Goal: Task Accomplishment & Management: Use online tool/utility

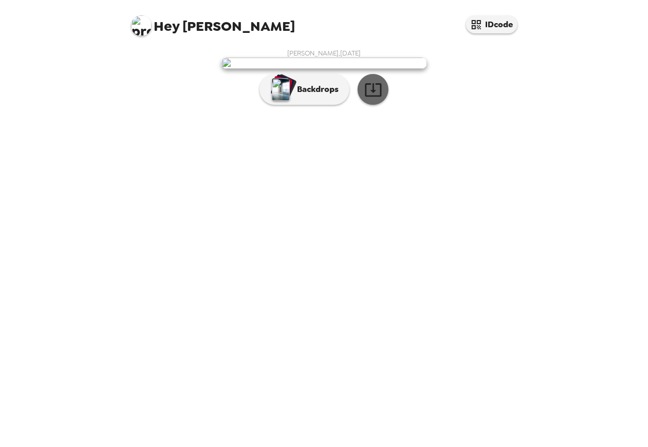
click at [378, 99] on icon "button" at bounding box center [373, 90] width 18 height 18
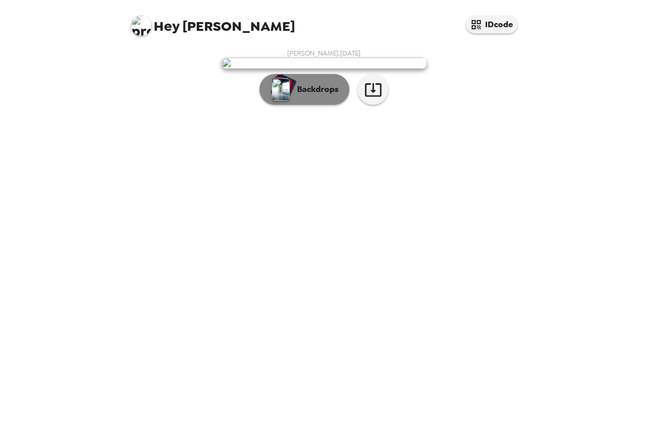
click at [313, 105] on button "Backdrops" at bounding box center [304, 89] width 90 height 31
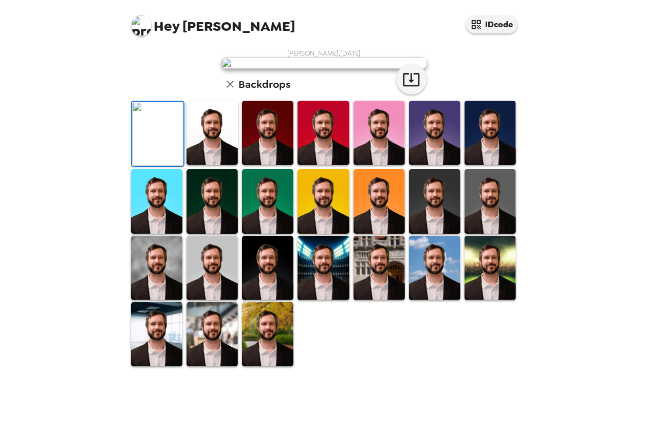
scroll to position [103, 0]
click at [504, 165] on img at bounding box center [489, 133] width 51 height 64
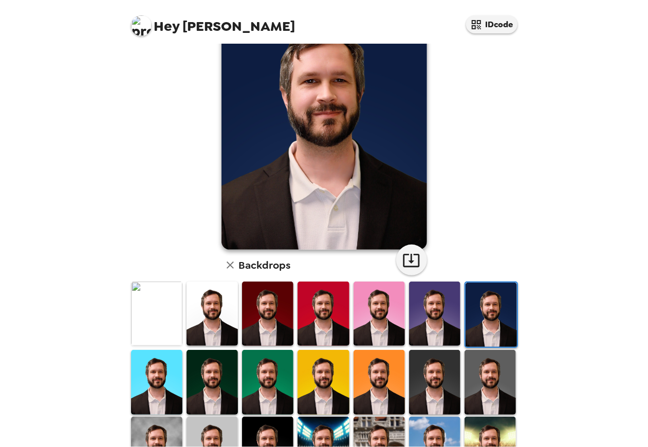
scroll to position [51, 0]
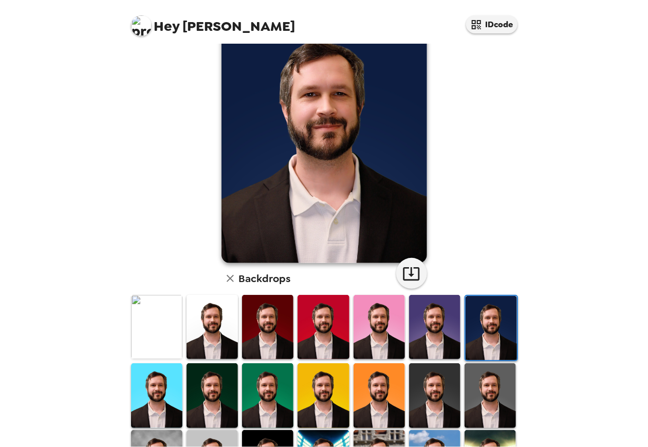
click at [204, 319] on img at bounding box center [211, 327] width 51 height 64
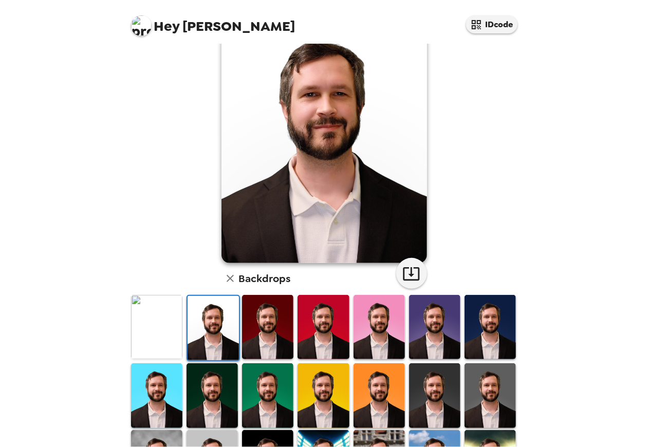
scroll to position [0, 0]
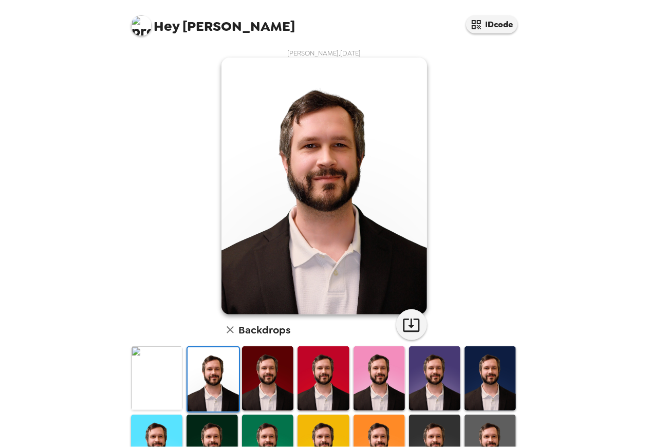
click at [176, 363] on img at bounding box center [156, 378] width 51 height 64
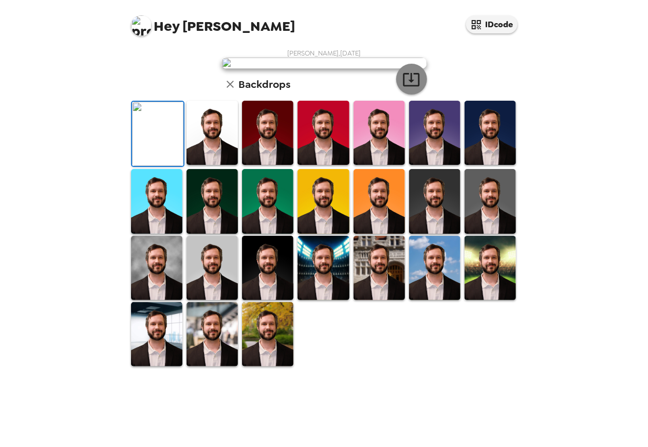
click at [397, 95] on button "button" at bounding box center [411, 79] width 31 height 31
click at [261, 366] on img at bounding box center [267, 334] width 51 height 64
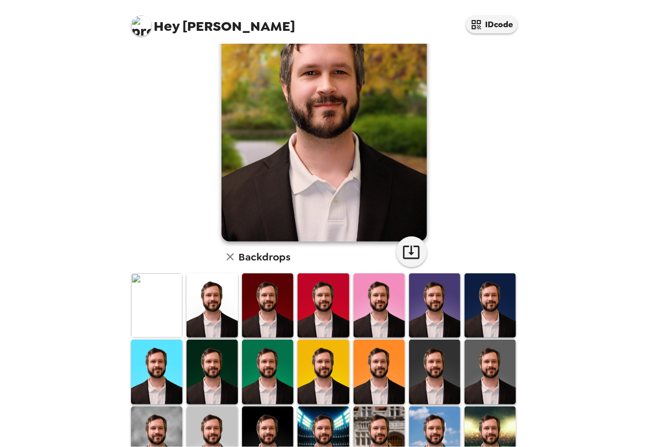
scroll to position [0, 0]
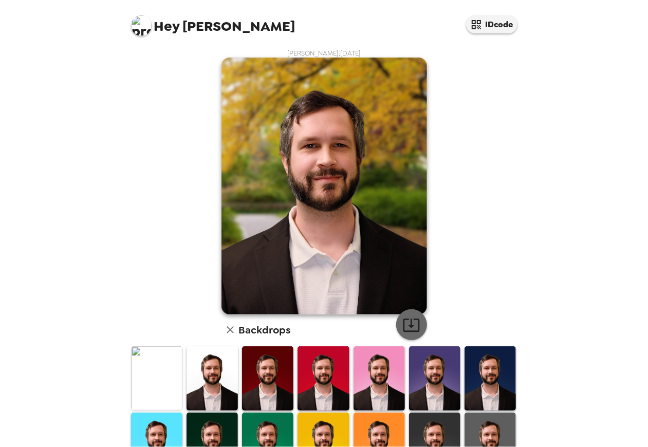
click at [409, 327] on icon "button" at bounding box center [411, 325] width 18 height 18
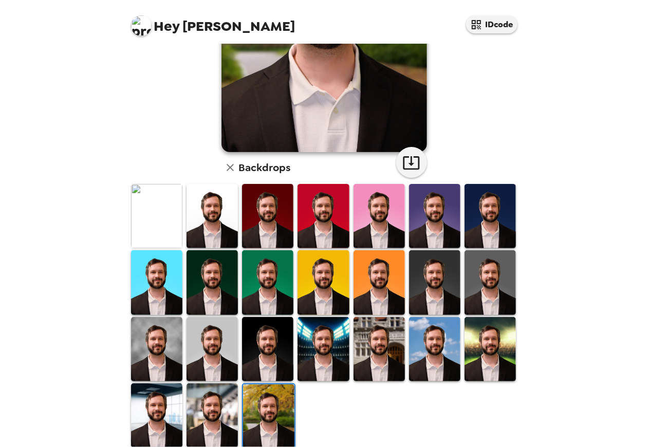
scroll to position [176, 0]
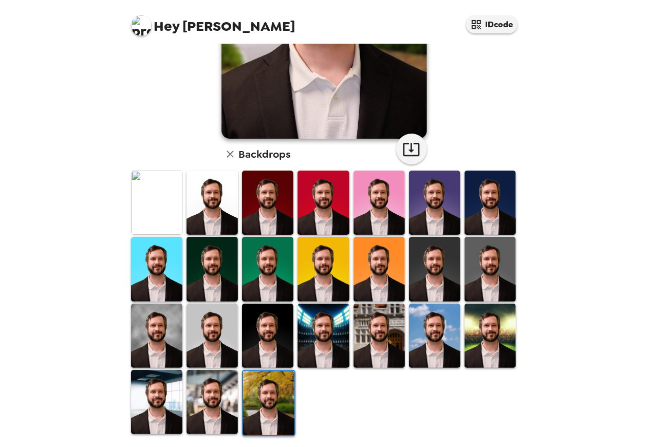
click at [220, 395] on img at bounding box center [211, 402] width 51 height 64
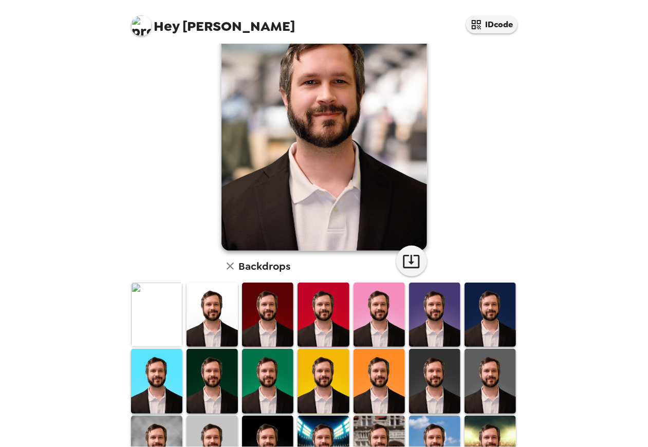
scroll to position [22, 0]
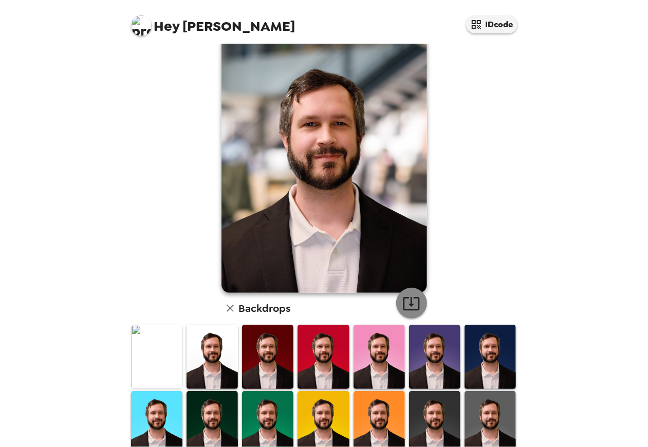
click at [412, 306] on icon "button" at bounding box center [411, 303] width 18 height 18
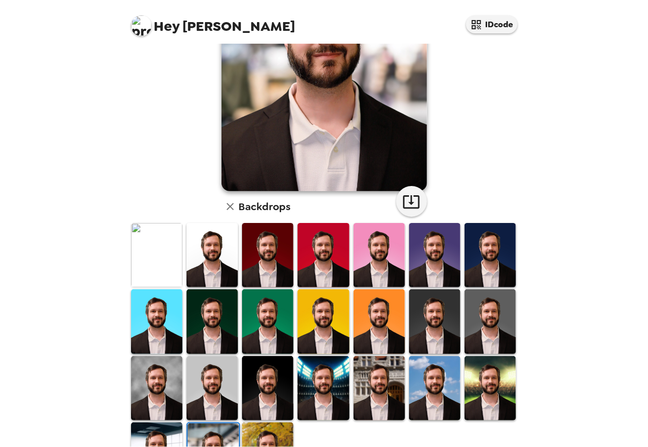
scroll to position [124, 0]
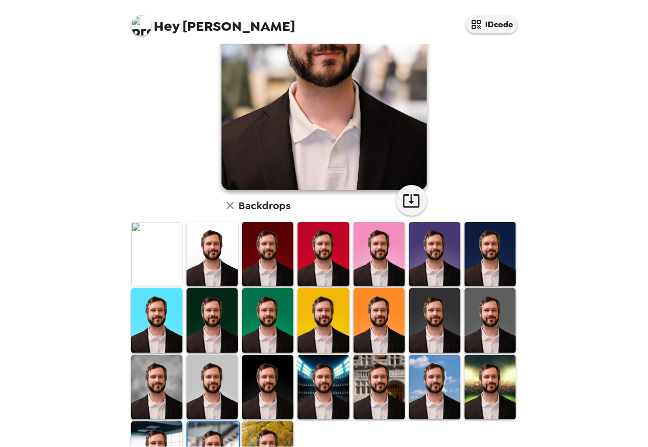
click at [156, 429] on img at bounding box center [156, 453] width 51 height 64
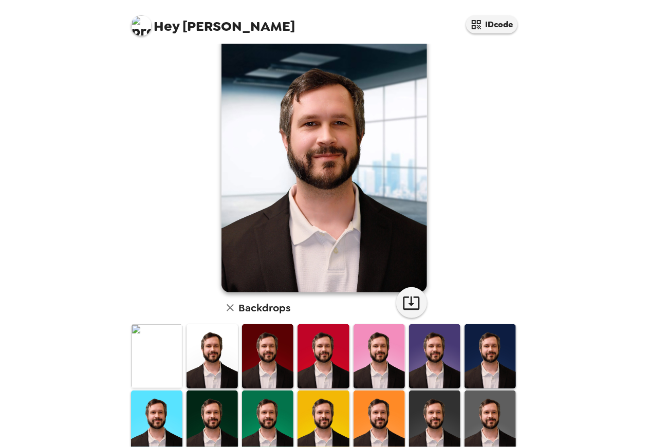
scroll to position [22, 0]
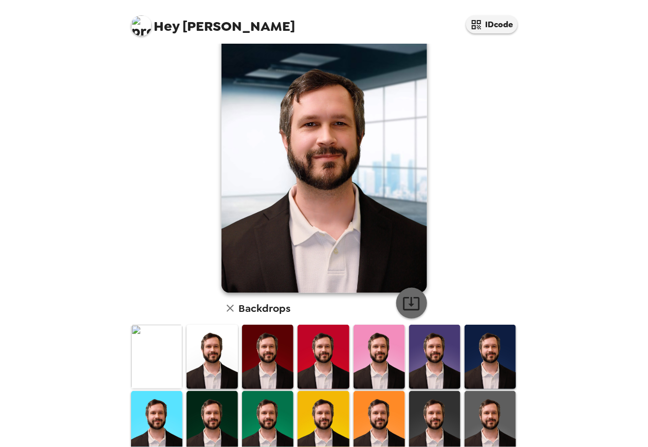
click at [403, 300] on icon "button" at bounding box center [411, 303] width 16 height 13
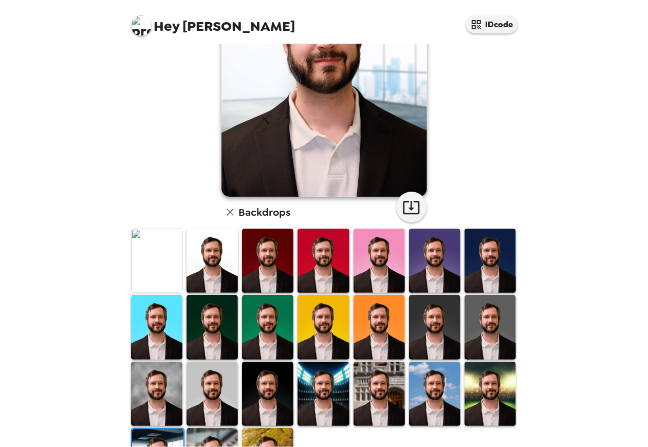
scroll to position [124, 0]
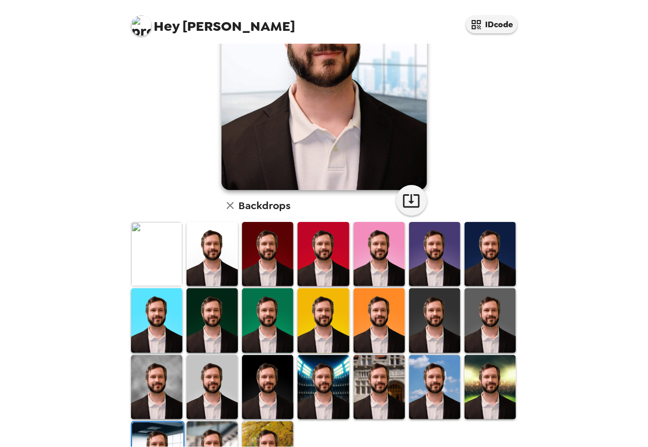
click at [154, 382] on img at bounding box center [156, 387] width 51 height 64
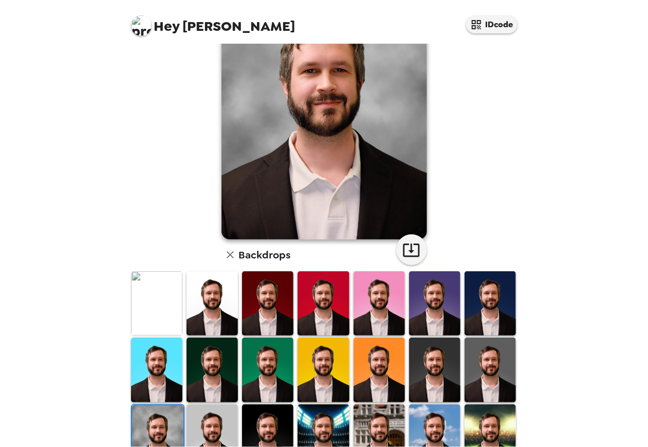
scroll to position [22, 0]
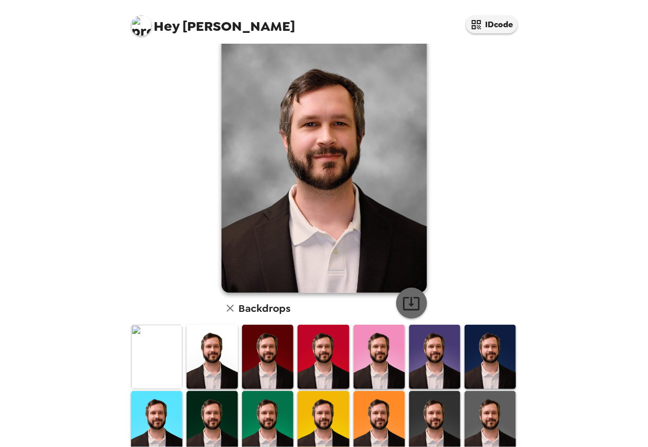
click at [411, 310] on icon "button" at bounding box center [411, 303] width 18 height 18
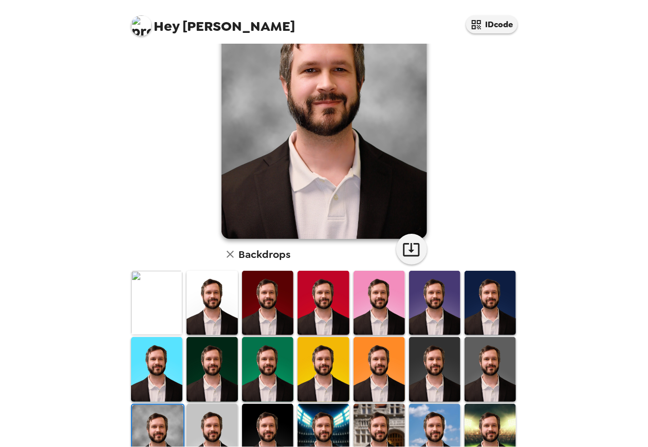
scroll to position [124, 0]
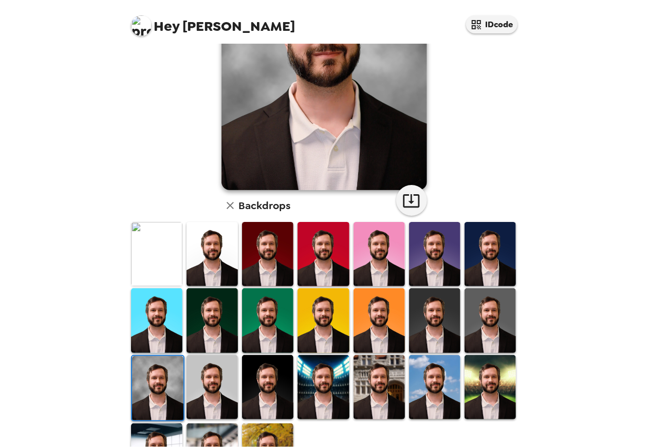
click at [206, 392] on img at bounding box center [211, 387] width 51 height 64
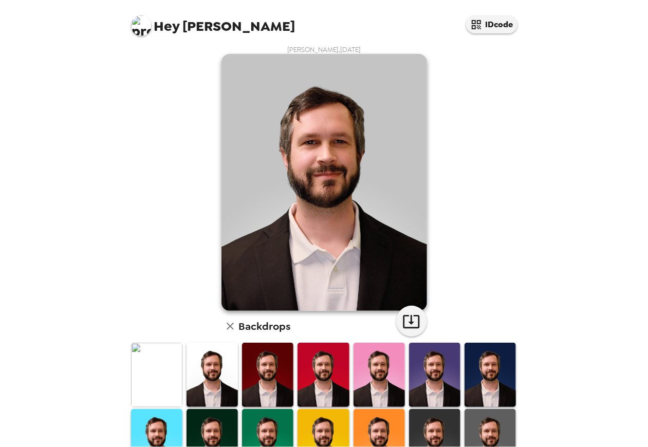
scroll to position [0, 0]
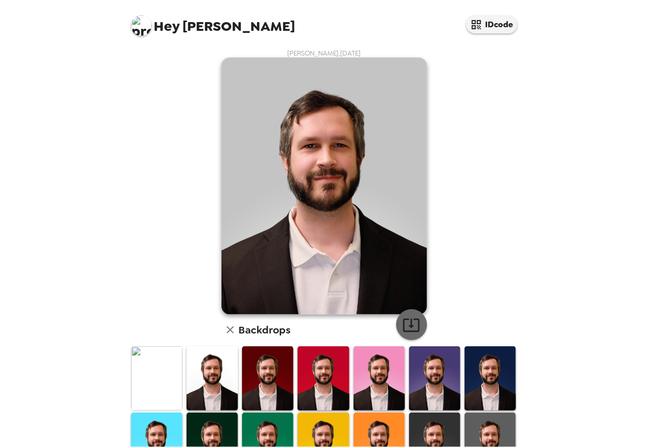
click at [409, 328] on icon "button" at bounding box center [411, 325] width 18 height 18
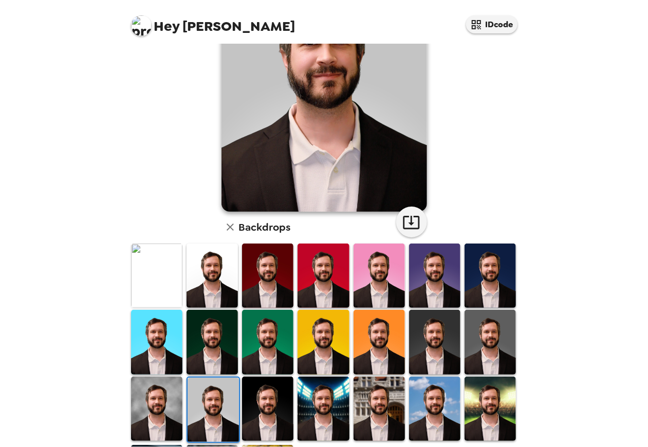
click at [621, 331] on div "Hey [PERSON_NAME] IDcode [PERSON_NAME] , [DATE] Backdrops" at bounding box center [324, 223] width 648 height 447
click at [152, 273] on img at bounding box center [156, 275] width 51 height 64
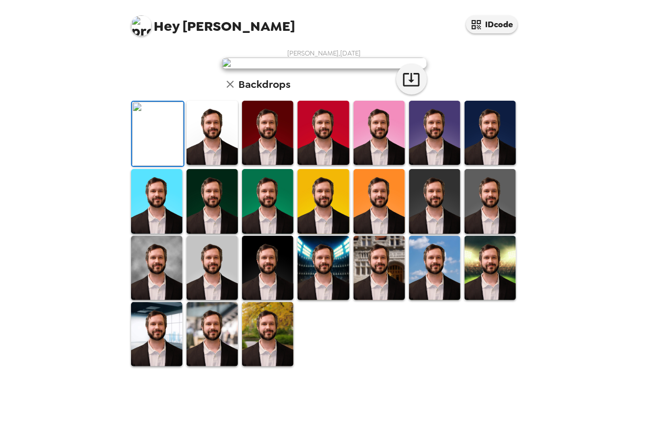
scroll to position [0, 0]
drag, startPoint x: 265, startPoint y: 359, endPoint x: 321, endPoint y: 368, distance: 57.3
click at [265, 165] on img at bounding box center [267, 133] width 51 height 64
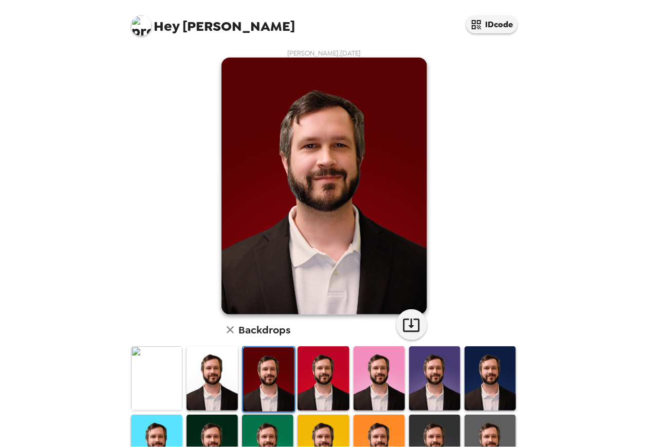
click at [322, 366] on img at bounding box center [322, 378] width 51 height 64
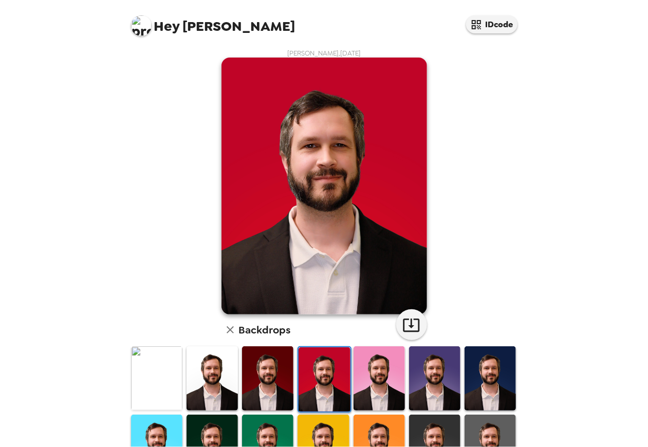
scroll to position [174, 0]
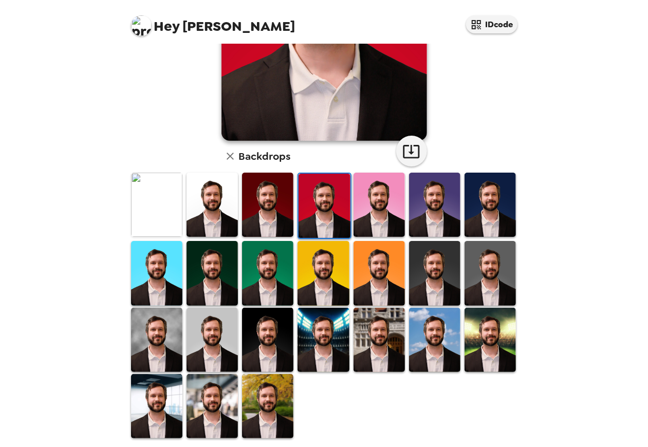
click at [269, 407] on img at bounding box center [267, 406] width 51 height 64
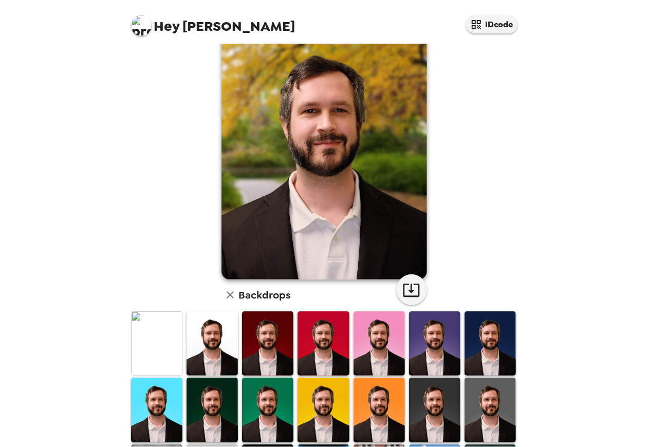
scroll to position [20, 0]
